Goal: Task Accomplishment & Management: Manage account settings

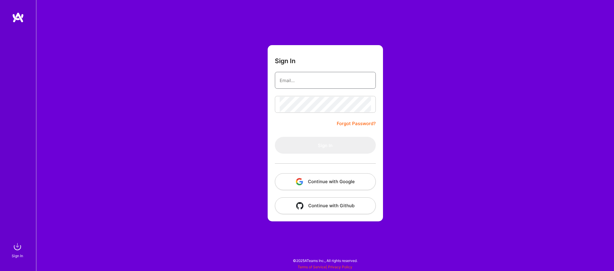
click at [293, 81] on input "email" at bounding box center [325, 80] width 91 height 15
type input "[EMAIL_ADDRESS][DOMAIN_NAME]"
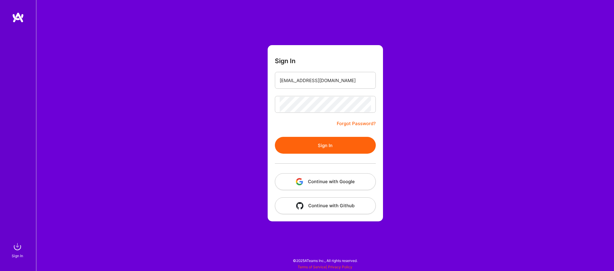
click at [320, 148] on button "Sign In" at bounding box center [325, 145] width 101 height 17
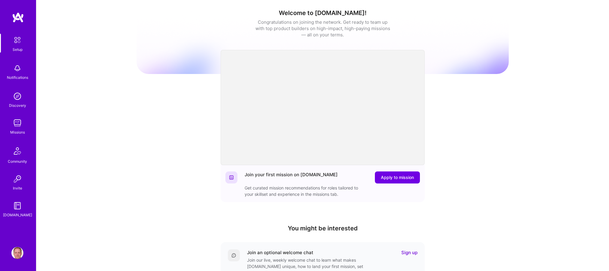
click at [20, 123] on img at bounding box center [17, 123] width 12 height 12
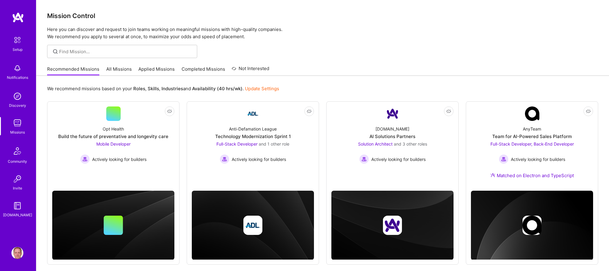
click at [164, 66] on link "Applied Missions" at bounding box center [156, 71] width 36 height 10
